Goal: Task Accomplishment & Management: Use online tool/utility

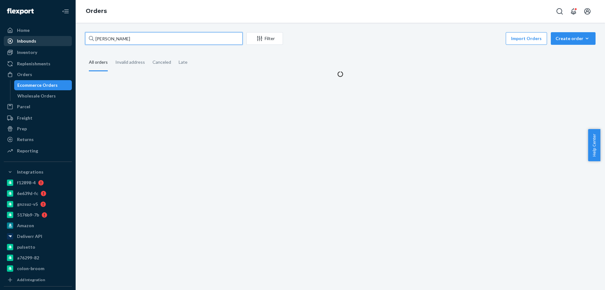
drag, startPoint x: 128, startPoint y: 37, endPoint x: 32, endPoint y: 38, distance: 96.1
click at [32, 38] on div "Home Inbounds Shipping Plans Problems Inventory Products Branded Packaging Repl…" at bounding box center [302, 145] width 605 height 290
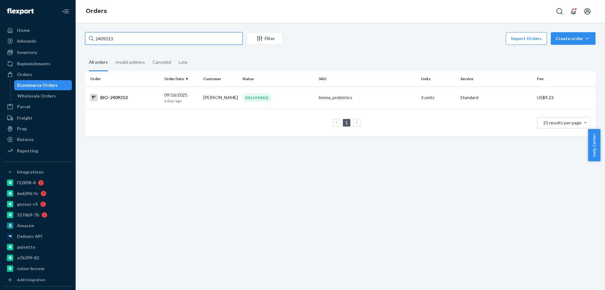
type input "2409213"
click at [153, 105] on td "BIO-2409213" at bounding box center [123, 97] width 77 height 22
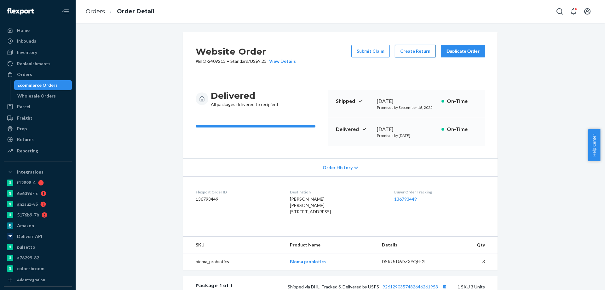
click at [408, 48] on button "Create Return" at bounding box center [415, 51] width 41 height 13
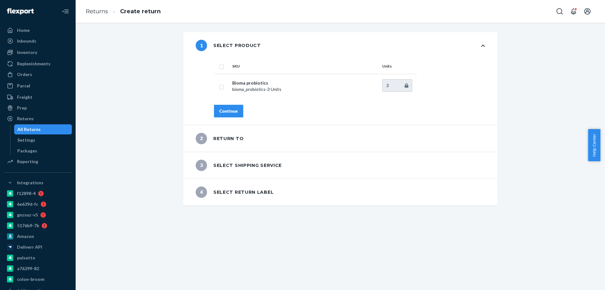
click at [219, 69] on input "checkbox" at bounding box center [221, 66] width 5 height 7
checkbox input "true"
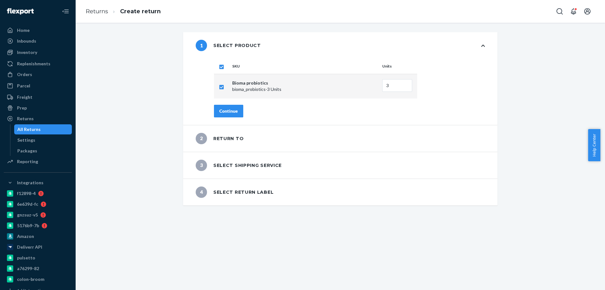
click at [233, 109] on div "Continue" at bounding box center [228, 111] width 19 height 6
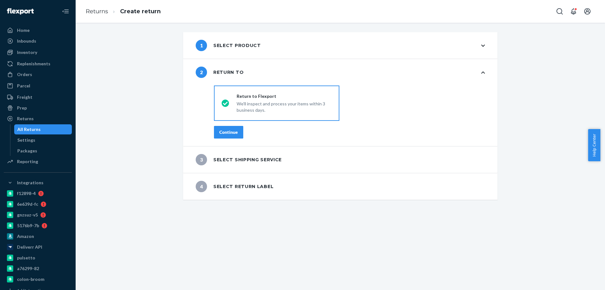
click at [230, 134] on div "Continue" at bounding box center [228, 132] width 19 height 6
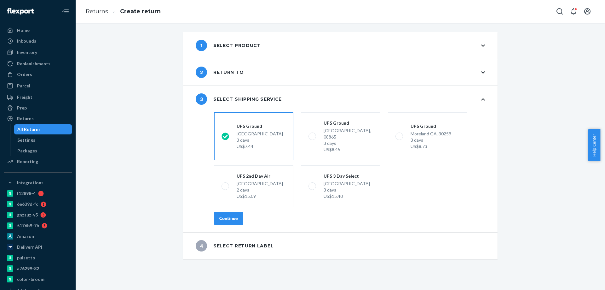
click at [236, 212] on button "Continue" at bounding box center [228, 218] width 29 height 13
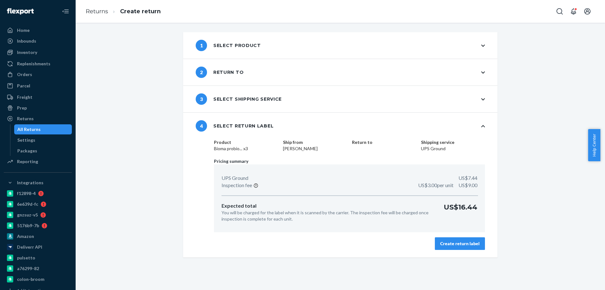
click at [458, 242] on div "Create return label" at bounding box center [459, 243] width 39 height 6
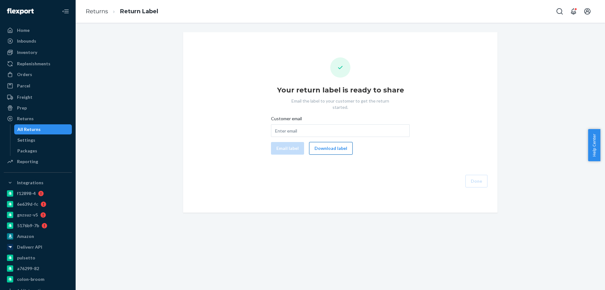
click at [325, 142] on button "Download label" at bounding box center [330, 148] width 43 height 13
click at [31, 128] on div "All Returns" at bounding box center [28, 129] width 23 height 6
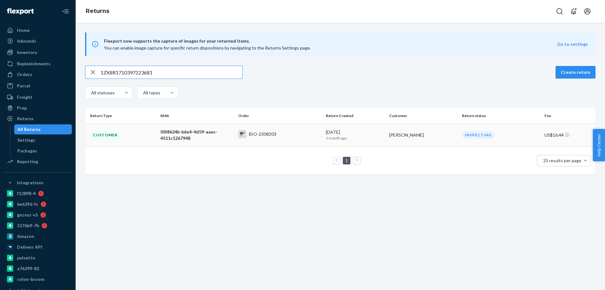
type input "1ZX8R1710397223681"
click at [232, 138] on td "05f8624b-b6e4-4d59-aaec-4511c1267948" at bounding box center [197, 134] width 78 height 23
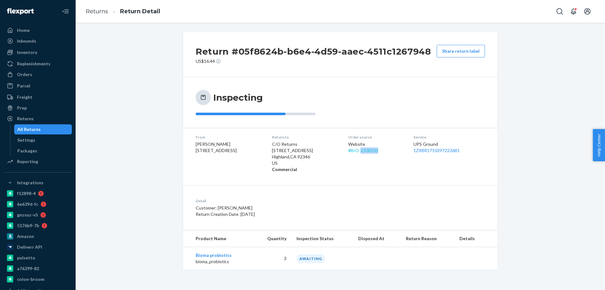
drag, startPoint x: 383, startPoint y: 152, endPoint x: 363, endPoint y: 151, distance: 20.8
click at [363, 151] on div "Website # BIO-2308203" at bounding box center [375, 147] width 55 height 13
copy link "2308203"
click at [227, 200] on dt "Detail" at bounding box center [283, 200] width 174 height 5
